Goal: Find specific page/section: Find specific page/section

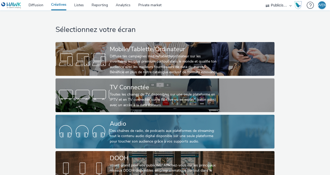
click at [119, 132] on div "Des chaînes de radio, de podcasts aux plateformes de streaming: tout le contenu…" at bounding box center [164, 136] width 109 height 16
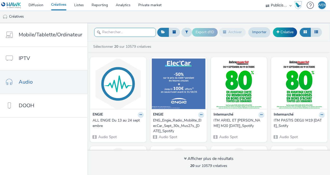
click at [125, 31] on input "text" at bounding box center [125, 32] width 62 height 9
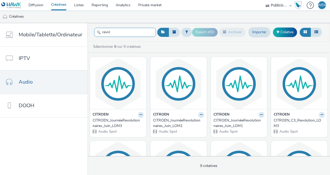
type input "revol"
click at [38, 5] on link "Diffusion" at bounding box center [36, 5] width 23 height 10
